Goal: Information Seeking & Learning: Learn about a topic

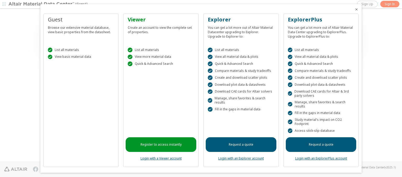
click at [354, 9] on icon "Close" at bounding box center [356, 9] width 4 height 4
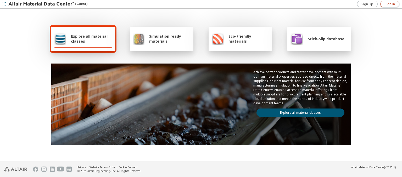
click at [389, 4] on span "Sign In" at bounding box center [389, 4] width 10 height 4
click at [42, 4] on img at bounding box center [41, 4] width 67 height 5
click at [89, 39] on span "Explore all material classes" at bounding box center [91, 39] width 41 height 10
click at [298, 111] on link "Explore all material classes" at bounding box center [300, 112] width 88 height 8
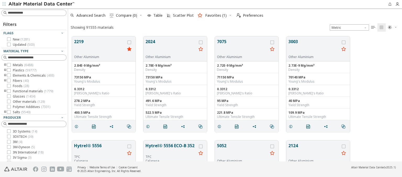
scroll to position [125, 329]
type input "****"
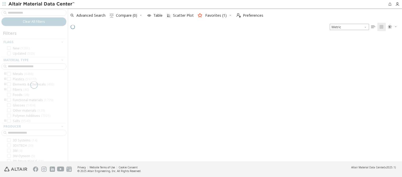
scroll to position [124, 329]
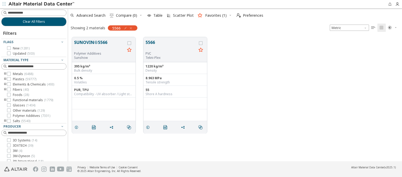
click at [42, 4] on img at bounding box center [41, 4] width 67 height 5
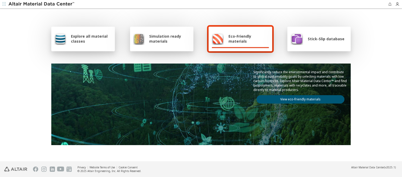
click at [232, 20] on div "Explore all material classes Simulation ready materials Eco-Friendly materials …" at bounding box center [200, 85] width 303 height 152
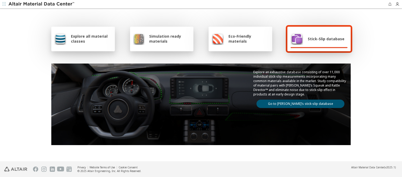
click at [215, 16] on div "Explore all material classes Simulation ready materials Eco-Friendly materials …" at bounding box center [200, 85] width 303 height 152
click at [327, 156] on div "Explore all material classes Simulation ready materials Eco-Friendly materials …" at bounding box center [200, 85] width 303 height 152
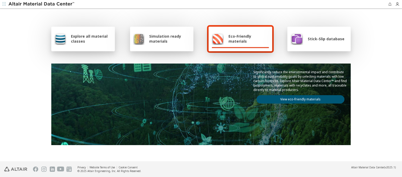
click at [381, 155] on div "Explore all material classes Simulation ready materials Eco-Friendly materials …" at bounding box center [201, 85] width 402 height 152
